Goal: Task Accomplishment & Management: Manage account settings

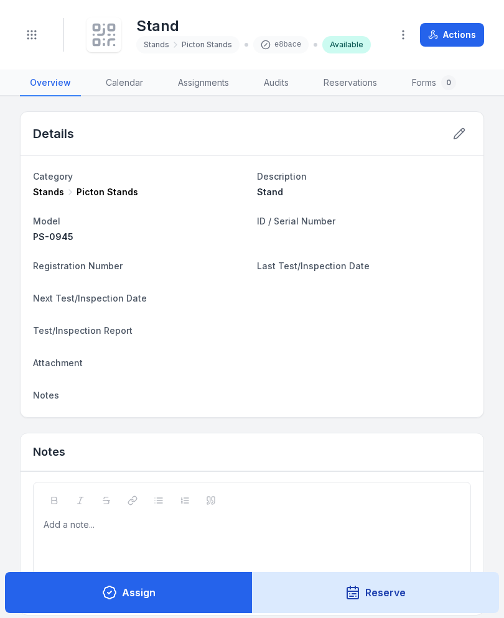
click at [37, 32] on icon "Toggle navigation" at bounding box center [32, 35] width 12 height 12
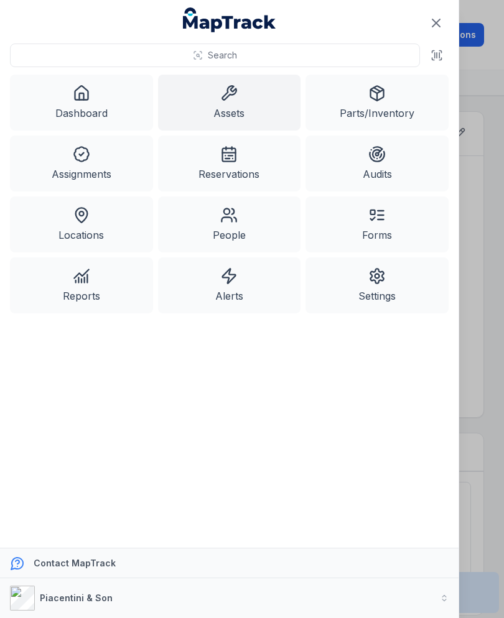
click at [246, 100] on link "Assets" at bounding box center [229, 103] width 143 height 56
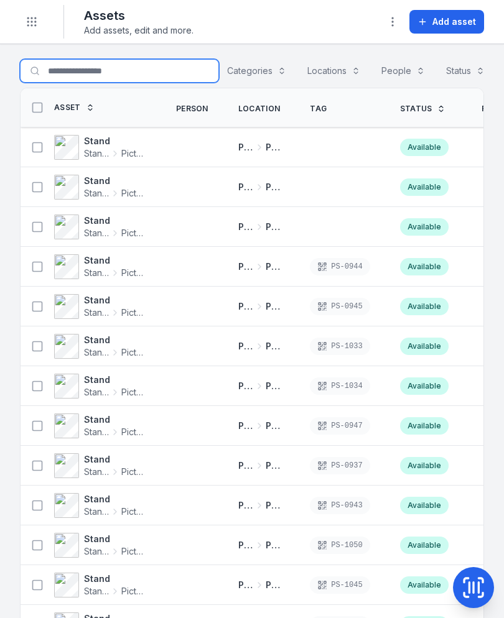
click at [121, 70] on input "Search for assets" at bounding box center [119, 71] width 199 height 24
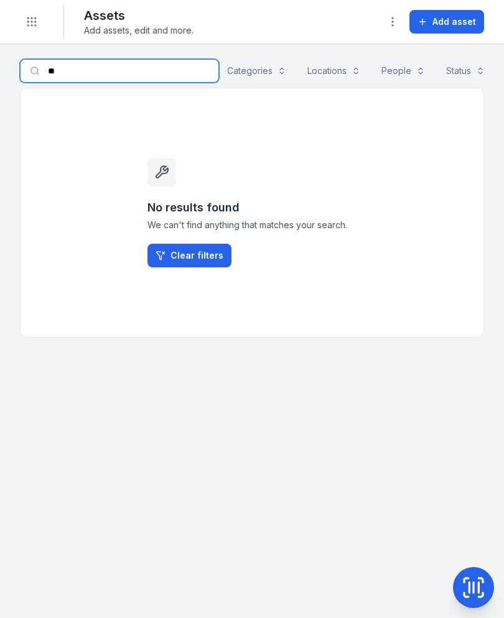
type input "*"
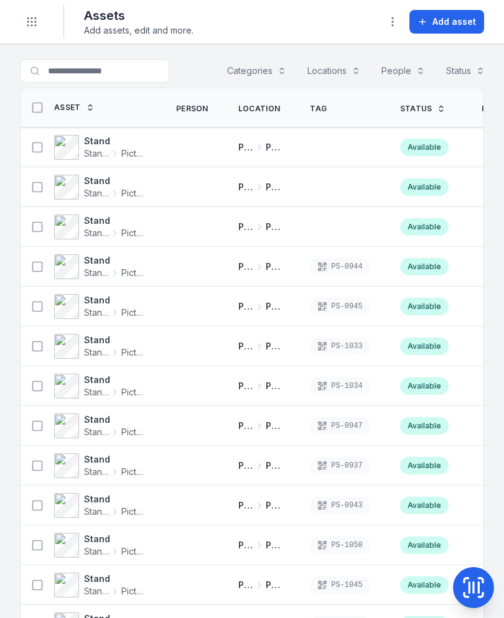
click at [466, 21] on span "Add asset" at bounding box center [454, 22] width 44 height 12
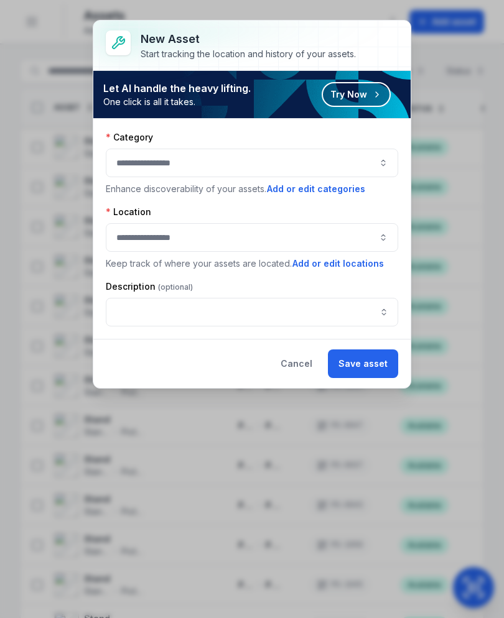
click at [338, 162] on button "button" at bounding box center [252, 163] width 292 height 29
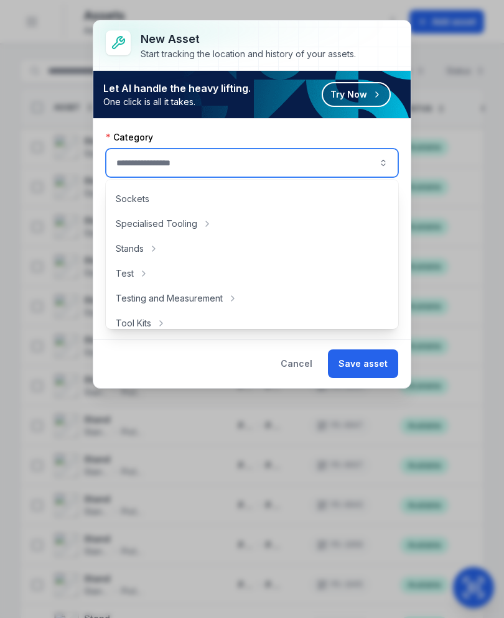
scroll to position [585, 0]
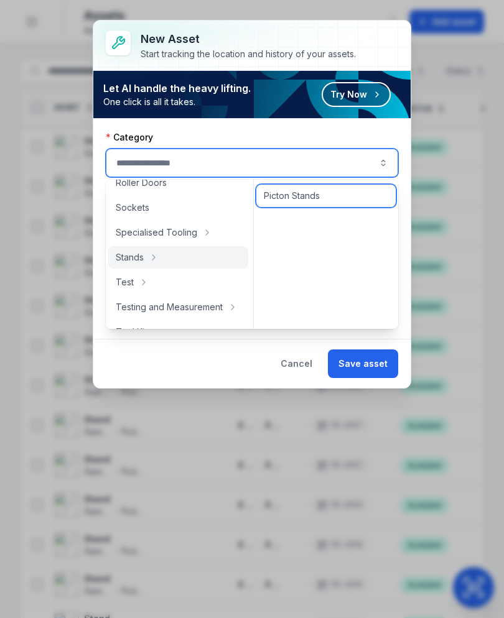
click at [347, 197] on div "Picton Stands" at bounding box center [325, 196] width 139 height 22
type input "**********"
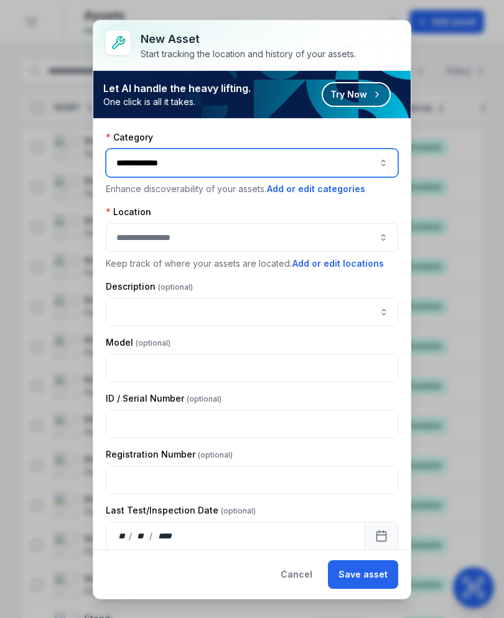
click at [327, 233] on button "button" at bounding box center [252, 237] width 292 height 29
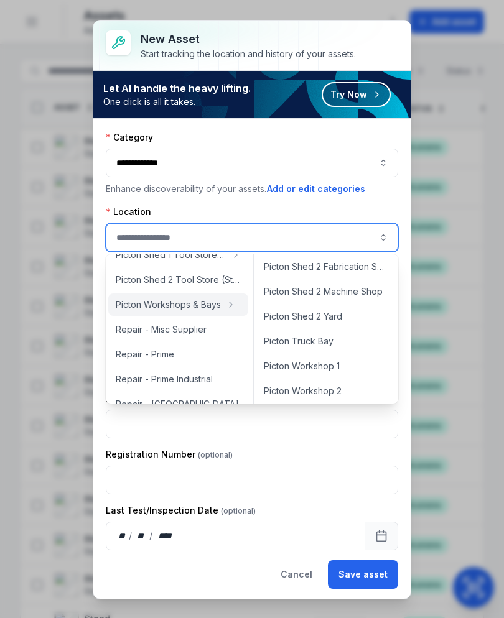
scroll to position [480, 0]
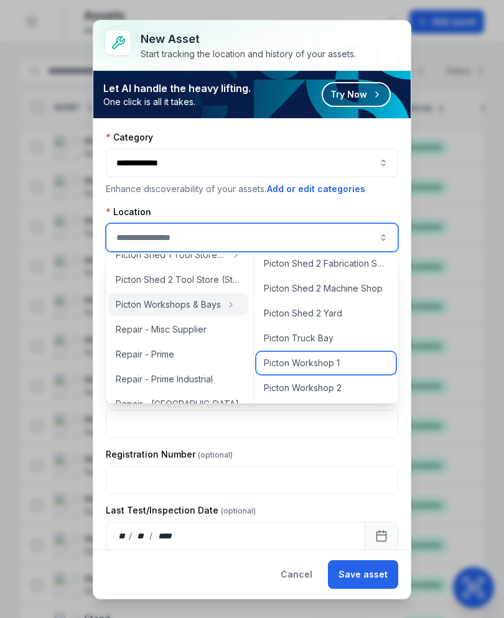
click at [359, 368] on div "Picton Workshop 1" at bounding box center [325, 363] width 139 height 22
type input "**********"
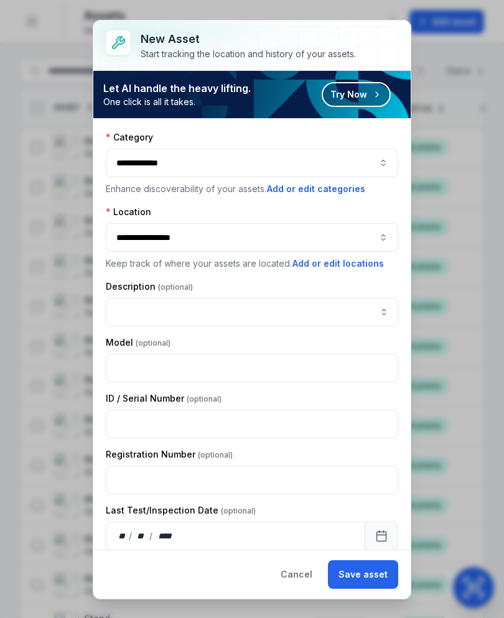
click at [311, 289] on div "Description" at bounding box center [252, 287] width 292 height 12
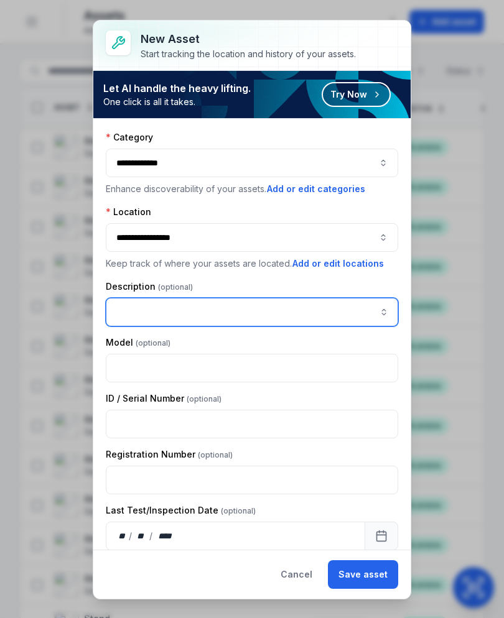
click at [235, 306] on input "asset-add:description-label" at bounding box center [252, 312] width 292 height 29
click at [167, 314] on input "asset-add:description-label" at bounding box center [252, 312] width 292 height 29
paste input "*****"
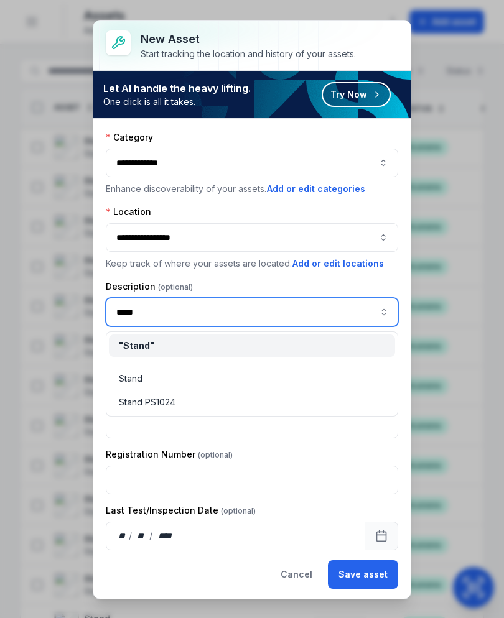
click at [251, 345] on div "" Stand "" at bounding box center [252, 346] width 266 height 12
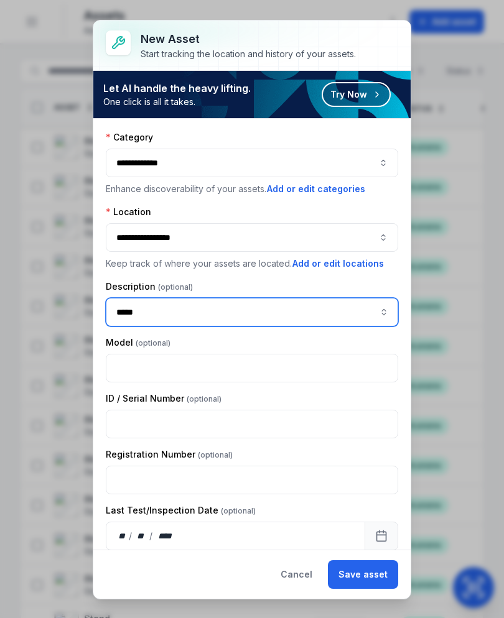
type input "*****"
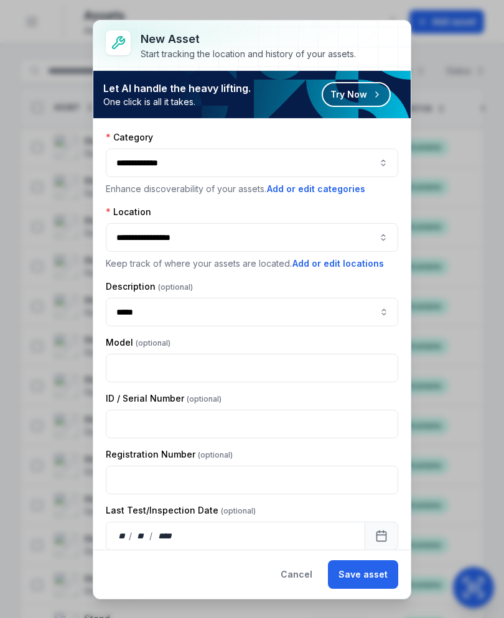
click at [373, 576] on button "Save asset" at bounding box center [363, 575] width 70 height 29
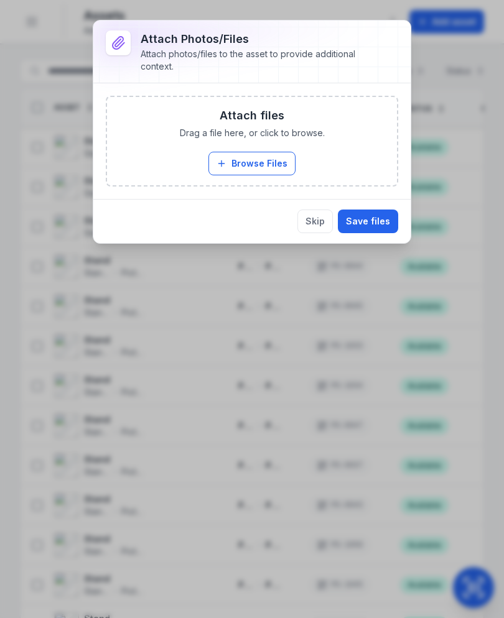
click at [273, 167] on button "Browse Files" at bounding box center [251, 164] width 87 height 24
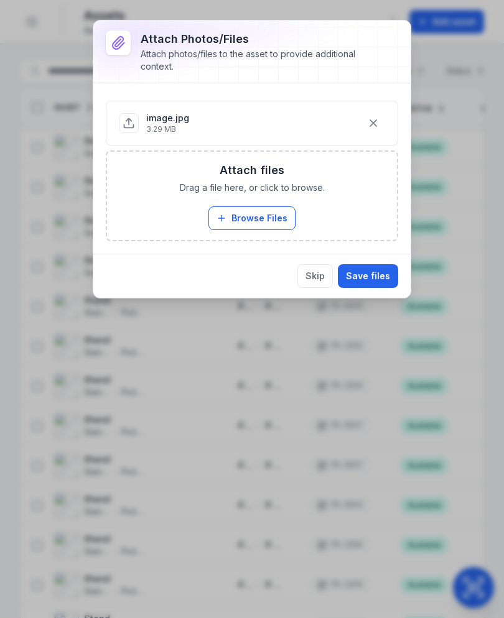
click at [389, 274] on button "Save files" at bounding box center [368, 276] width 60 height 24
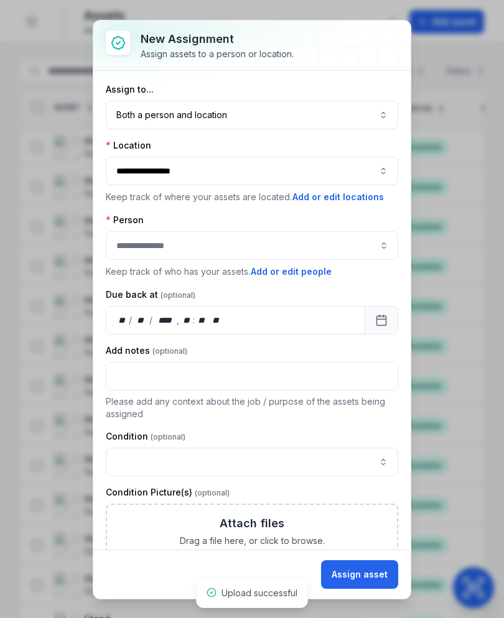
click at [380, 114] on button "Both a person and location ****" at bounding box center [252, 115] width 292 height 29
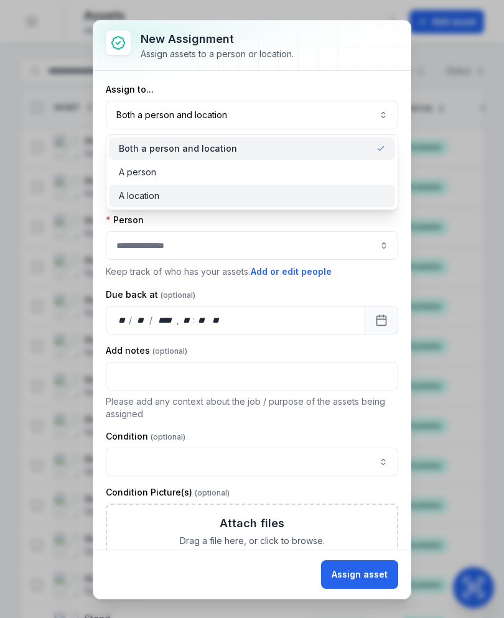
click at [324, 200] on div "A location" at bounding box center [252, 196] width 266 height 12
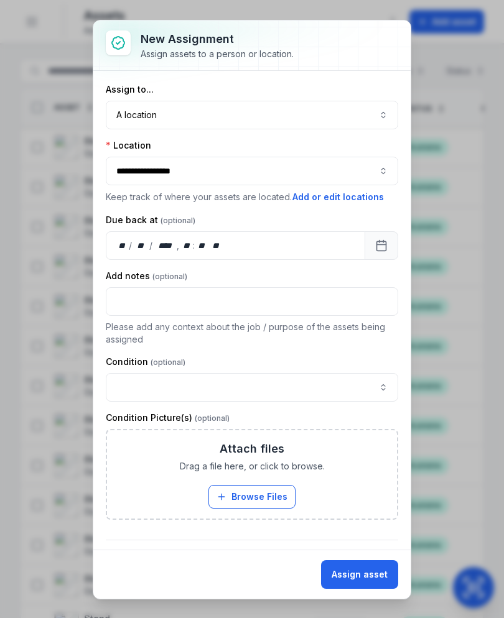
click at [373, 571] on button "Assign asset" at bounding box center [359, 575] width 77 height 29
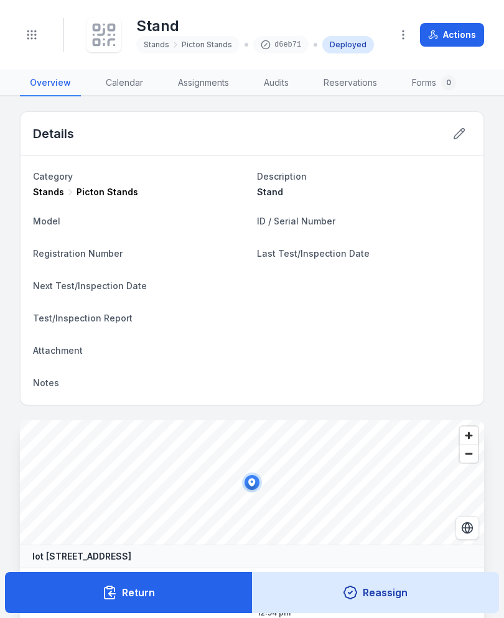
click at [114, 30] on rect at bounding box center [111, 28] width 6 height 6
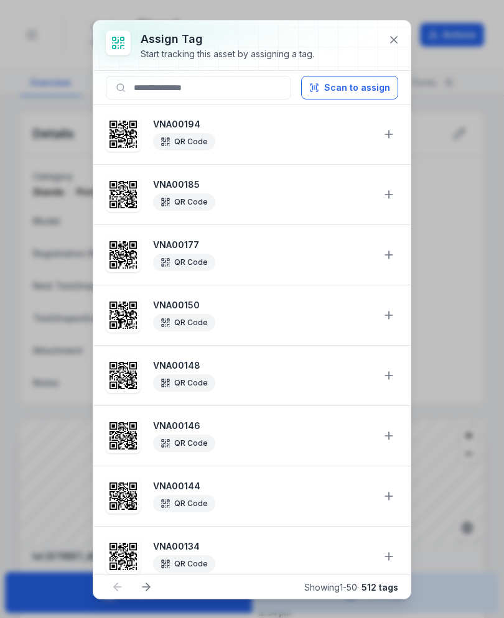
click at [365, 91] on button "Scan to assign" at bounding box center [349, 88] width 97 height 24
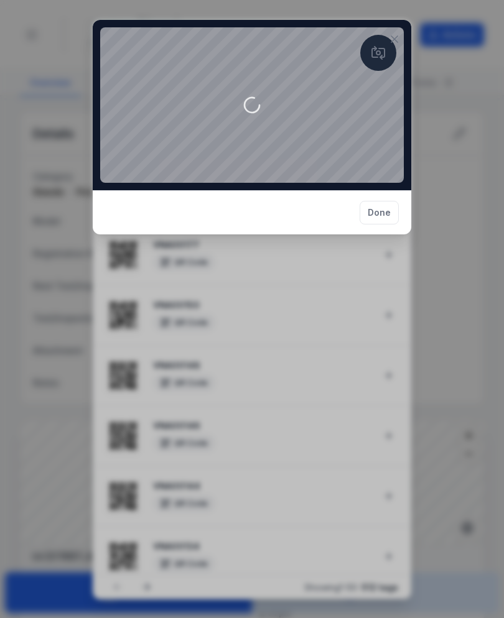
click at [402, 42] on button at bounding box center [395, 39] width 24 height 24
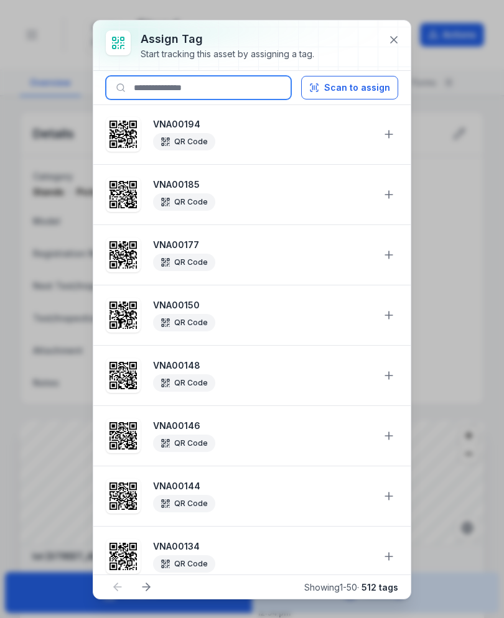
click at [206, 93] on input at bounding box center [198, 88] width 185 height 24
click at [233, 90] on input at bounding box center [198, 88] width 185 height 24
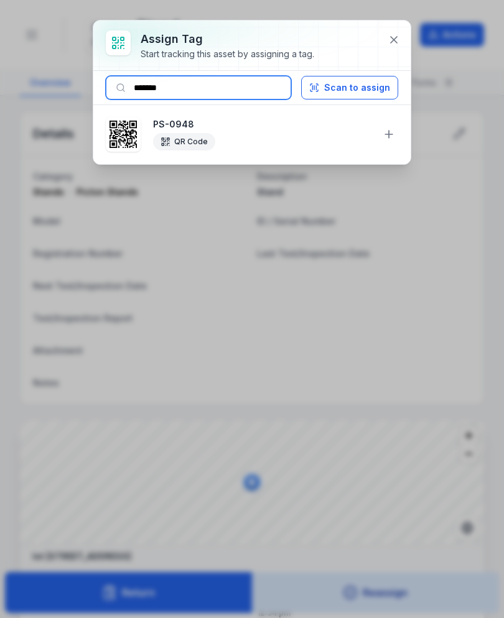
type input "*******"
click at [385, 134] on icon at bounding box center [389, 134] width 12 height 12
